Goal: Navigation & Orientation: Understand site structure

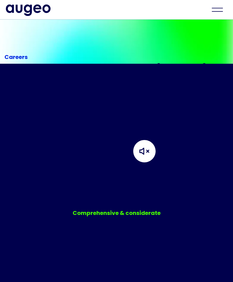
scroll to position [181, 0]
click at [218, 10] on div "menu" at bounding box center [218, 10] width 20 height 12
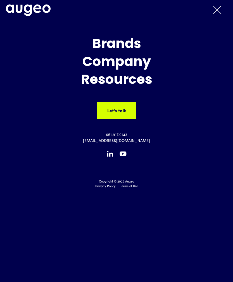
click at [219, 9] on div "menu" at bounding box center [217, 10] width 8 height 8
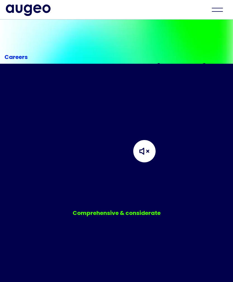
click at [219, 7] on div "menu" at bounding box center [218, 10] width 20 height 12
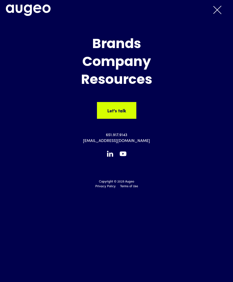
click at [135, 63] on div "Company" at bounding box center [116, 62] width 230 height 15
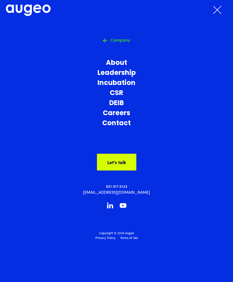
click at [123, 64] on link "About" at bounding box center [116, 63] width 230 height 10
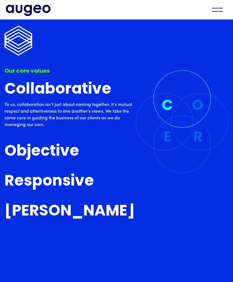
scroll to position [1384, 0]
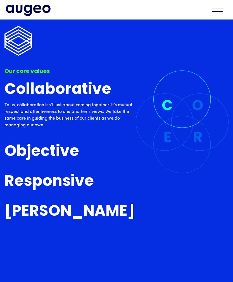
click at [72, 154] on h3 "Objective" at bounding box center [41, 152] width 75 height 16
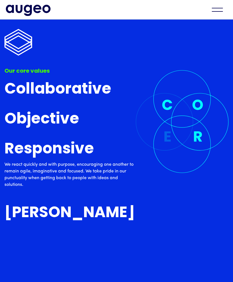
scroll to position [1877, 0]
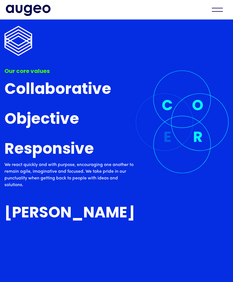
click at [33, 218] on h3 "Earnest" at bounding box center [69, 213] width 131 height 16
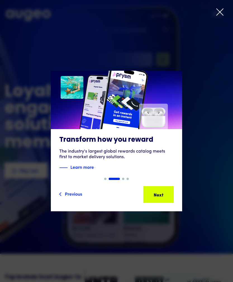
click at [219, 14] on icon at bounding box center [220, 12] width 8 height 8
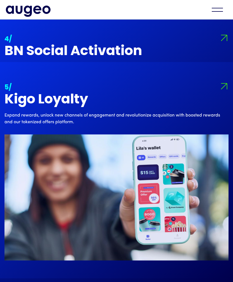
scroll to position [1340, 0]
